Goal: Transaction & Acquisition: Book appointment/travel/reservation

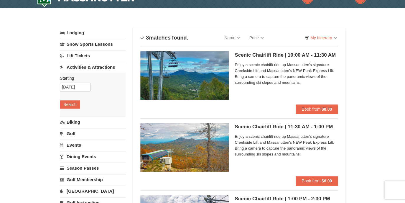
scroll to position [9, 0]
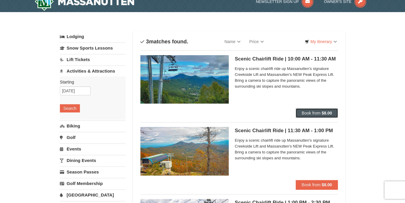
click at [316, 110] on button "Book from $8.00" at bounding box center [317, 112] width 42 height 9
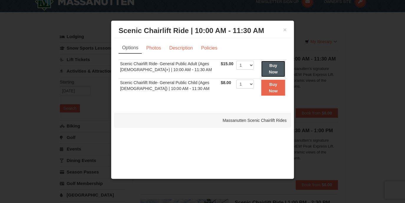
click at [274, 72] on strong "Buy Now" at bounding box center [273, 68] width 9 height 11
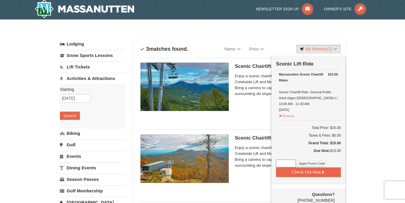
scroll to position [2, 0]
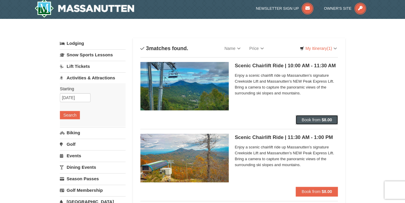
click at [309, 122] on span "Book from" at bounding box center [310, 119] width 19 height 5
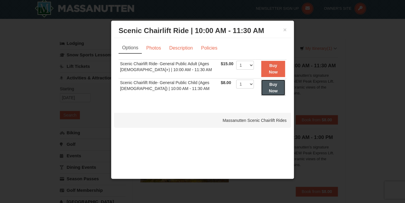
click at [266, 91] on button "Buy Now" at bounding box center [273, 88] width 24 height 16
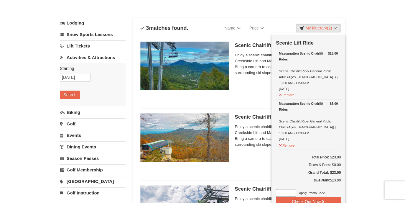
scroll to position [0, 0]
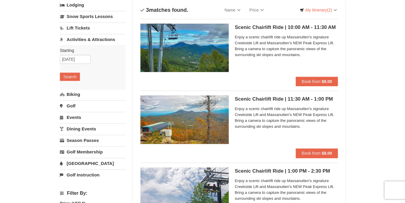
scroll to position [42, 0]
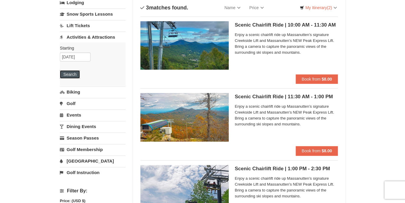
click at [70, 76] on button "Search" at bounding box center [70, 74] width 20 height 8
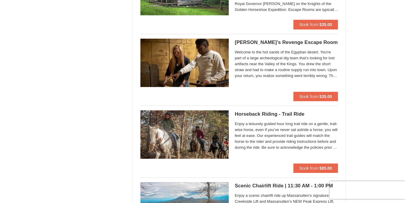
scroll to position [659, 0]
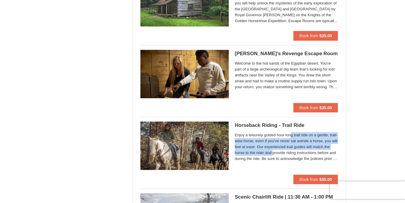
drag, startPoint x: 273, startPoint y: 151, endPoint x: 293, endPoint y: 138, distance: 23.8
click at [293, 138] on span "Enjoy a leisurely guided hour long trail ride on a gentle, trail-wise horse, ev…" at bounding box center [286, 146] width 103 height 29
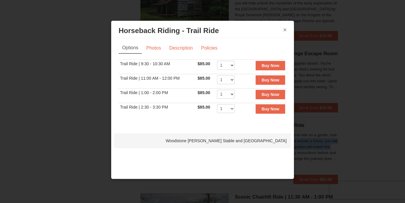
click at [285, 31] on button "×" at bounding box center [285, 30] width 4 height 6
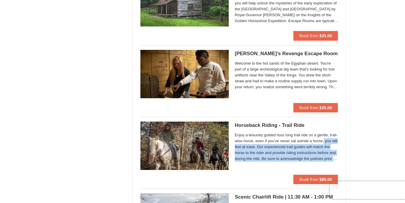
drag, startPoint x: 324, startPoint y: 162, endPoint x: 324, endPoint y: 139, distance: 23.3
click at [324, 139] on div "Enjoy a leisurely guided hour long trail ride on a gentle, trail-wise horse, ev…" at bounding box center [286, 147] width 103 height 33
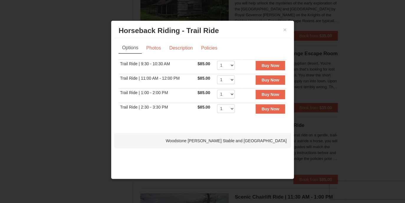
click at [360, 111] on div at bounding box center [202, 101] width 405 height 203
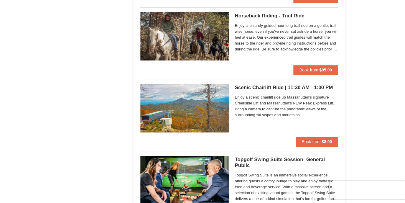
scroll to position [775, 0]
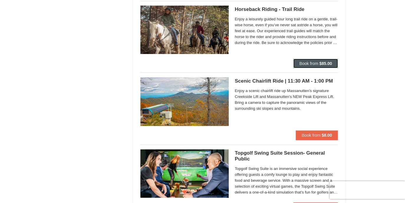
click at [326, 64] on strong "$85.00" at bounding box center [325, 63] width 13 height 5
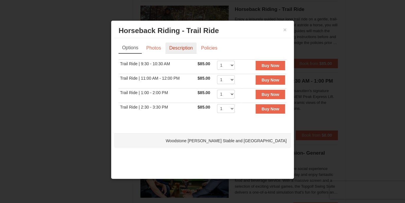
click at [178, 49] on link "Description" at bounding box center [180, 47] width 31 height 11
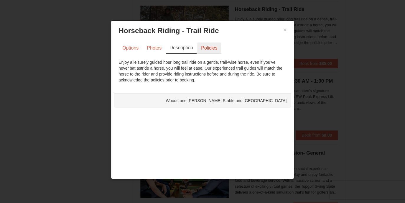
click at [207, 51] on link "Policies" at bounding box center [209, 47] width 24 height 11
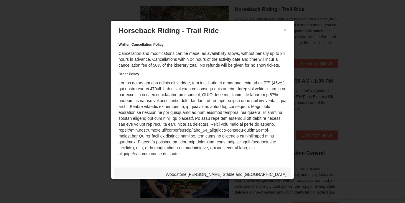
scroll to position [0, 0]
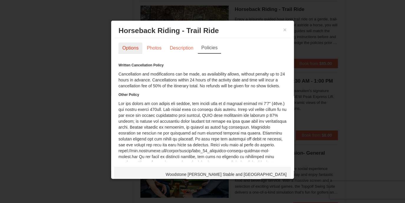
click at [130, 48] on link "Options" at bounding box center [130, 47] width 24 height 11
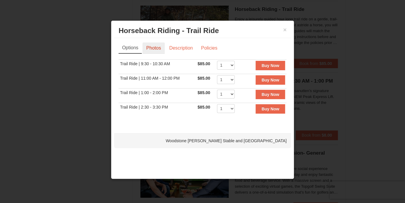
click at [149, 48] on link "Photos" at bounding box center [153, 47] width 22 height 11
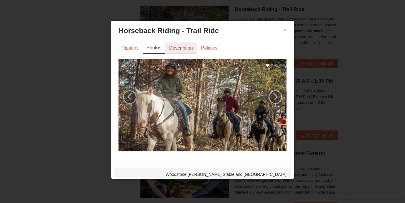
click at [170, 50] on link "Description" at bounding box center [180, 47] width 31 height 11
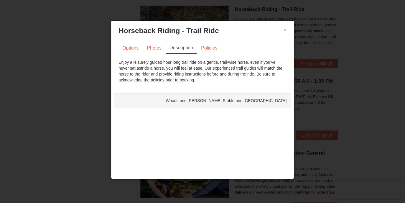
click at [195, 50] on link "Description" at bounding box center [181, 47] width 31 height 11
click at [207, 50] on link "Policies" at bounding box center [209, 47] width 24 height 11
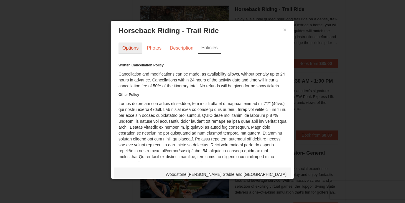
click at [135, 49] on link "Options" at bounding box center [130, 47] width 24 height 11
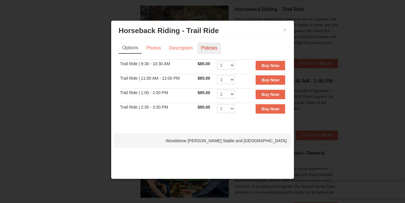
click at [212, 44] on link "Policies" at bounding box center [209, 47] width 24 height 11
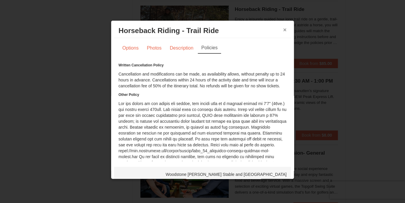
click at [283, 31] on button "×" at bounding box center [285, 30] width 4 height 6
